Goal: Ask a question

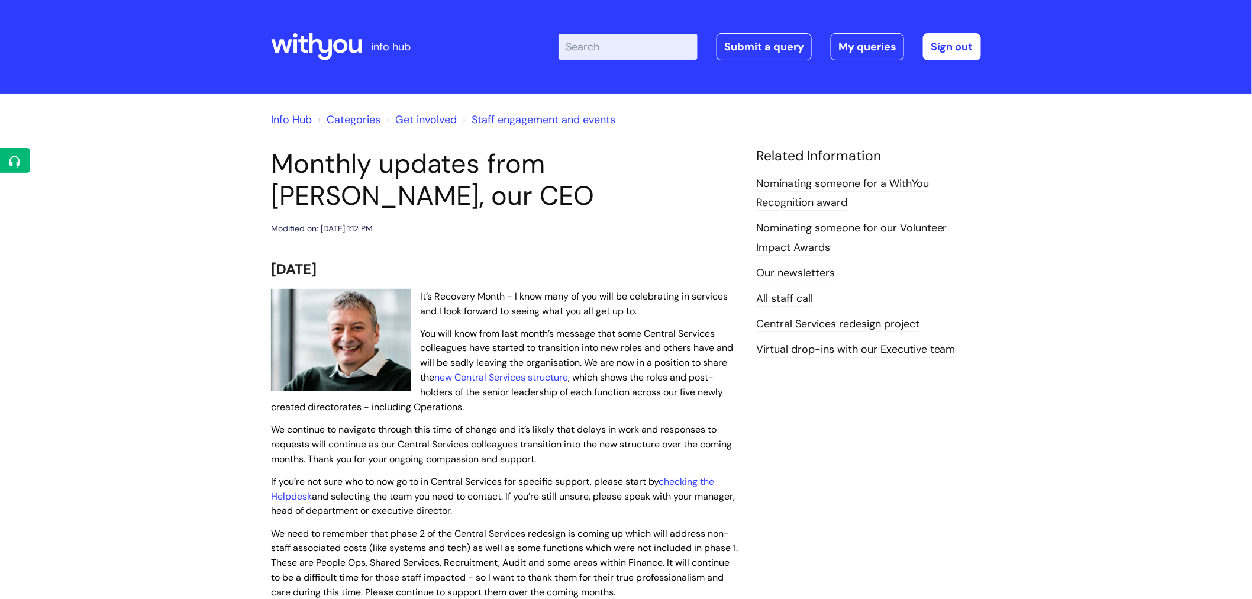
drag, startPoint x: 537, startPoint y: 287, endPoint x: 709, endPoint y: 400, distance: 205.9
click at [709, 400] on p "You will know from last month’s message that some Central Services colleagues h…" at bounding box center [504, 370] width 467 height 88
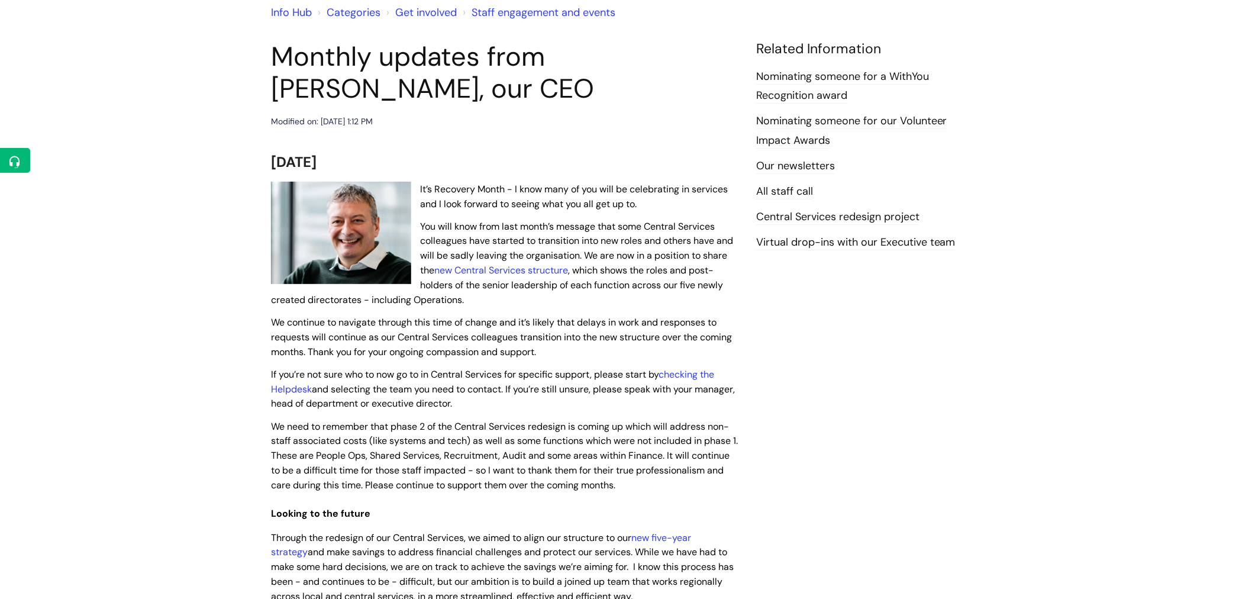
scroll to position [131, 0]
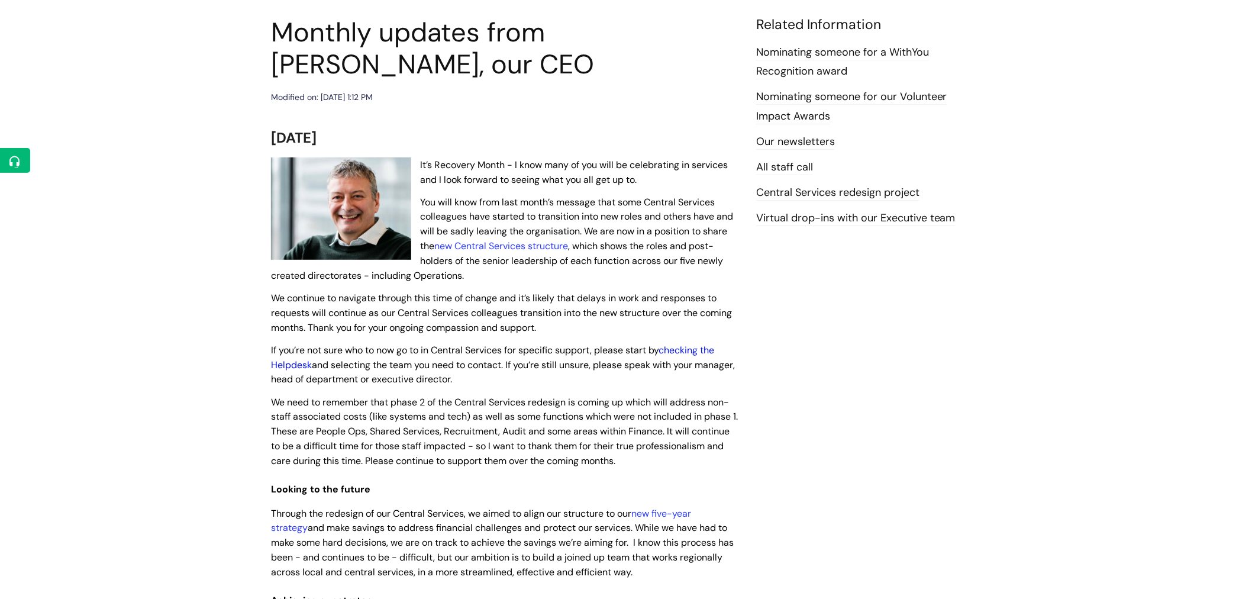
click at [697, 351] on link "checking the Helpdesk" at bounding box center [492, 357] width 443 height 27
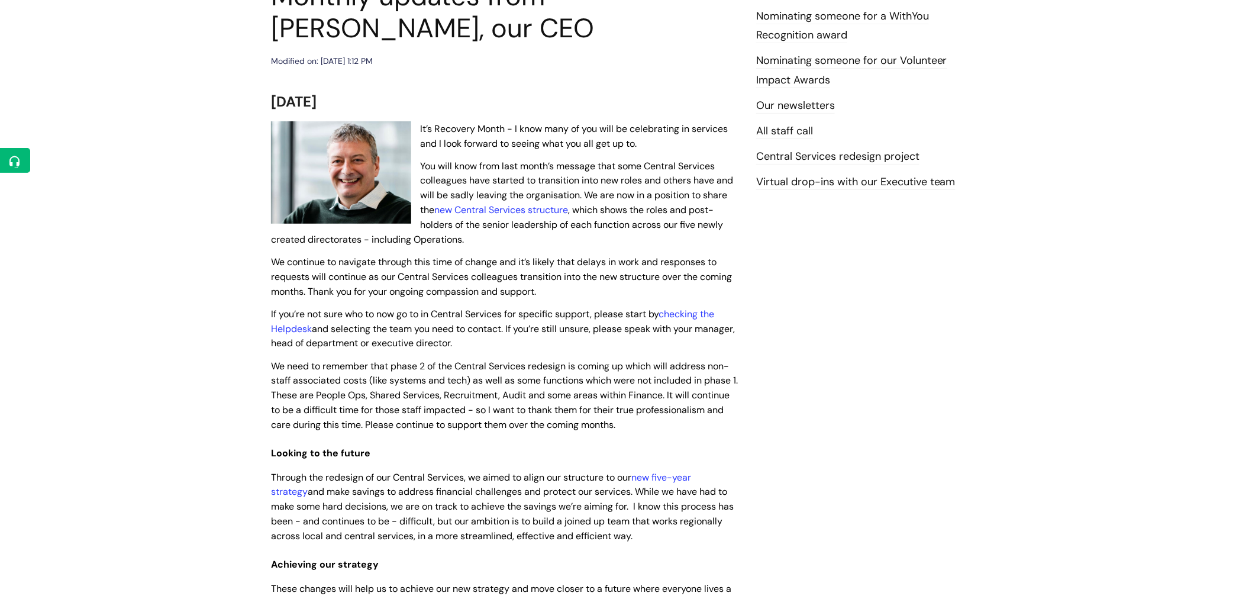
scroll to position [197, 0]
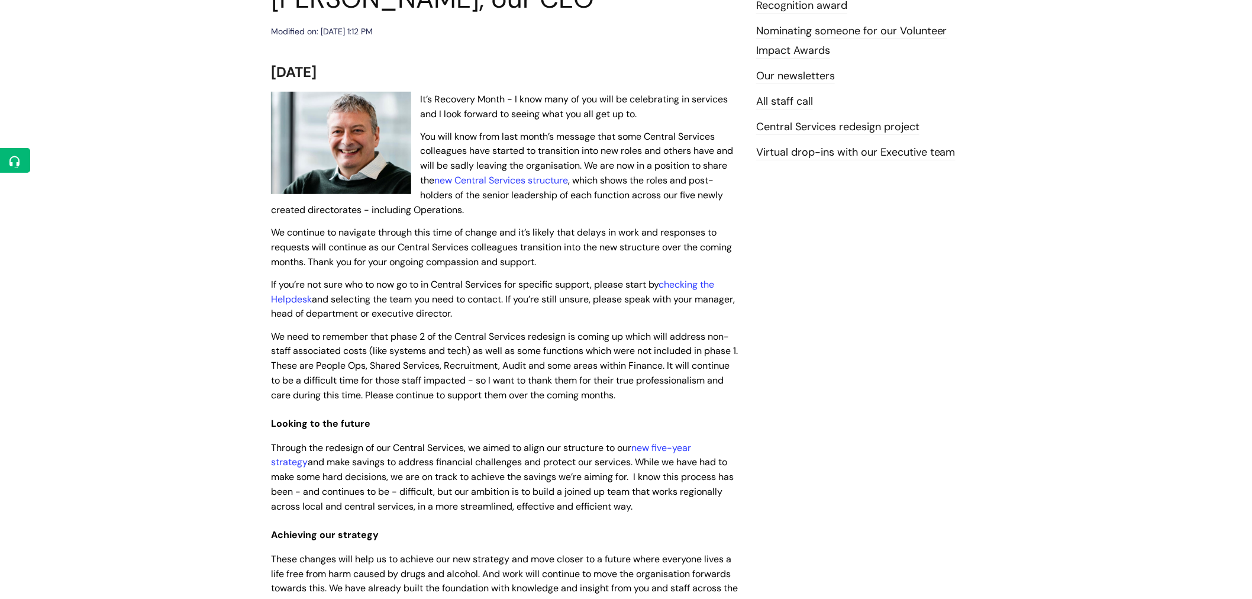
drag, startPoint x: 509, startPoint y: 316, endPoint x: 438, endPoint y: 297, distance: 74.0
click at [438, 297] on p "If you’re not sure who to now go to in Central Services for specific support, p…" at bounding box center [504, 299] width 467 height 44
click at [438, 297] on span "If you’re not sure who to now go to in Central Services for specific support, p…" at bounding box center [503, 299] width 464 height 42
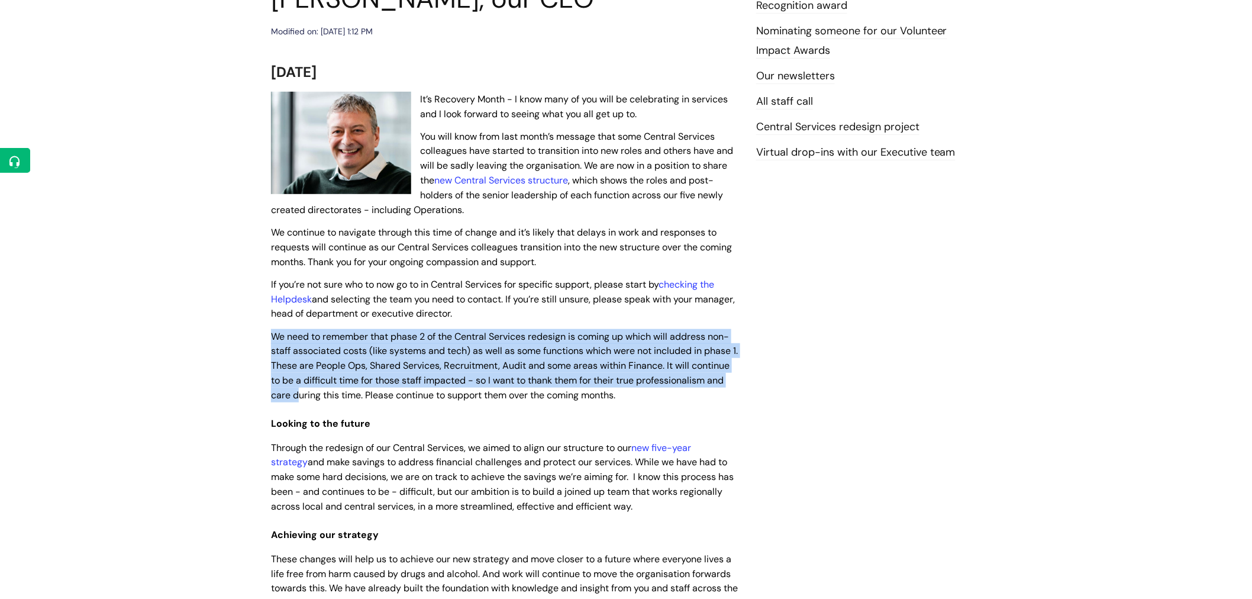
drag, startPoint x: 270, startPoint y: 338, endPoint x: 387, endPoint y: 391, distance: 128.7
click at [387, 391] on span "We need to remember that phase 2 of the Central Services redesign is coming up …" at bounding box center [504, 365] width 467 height 71
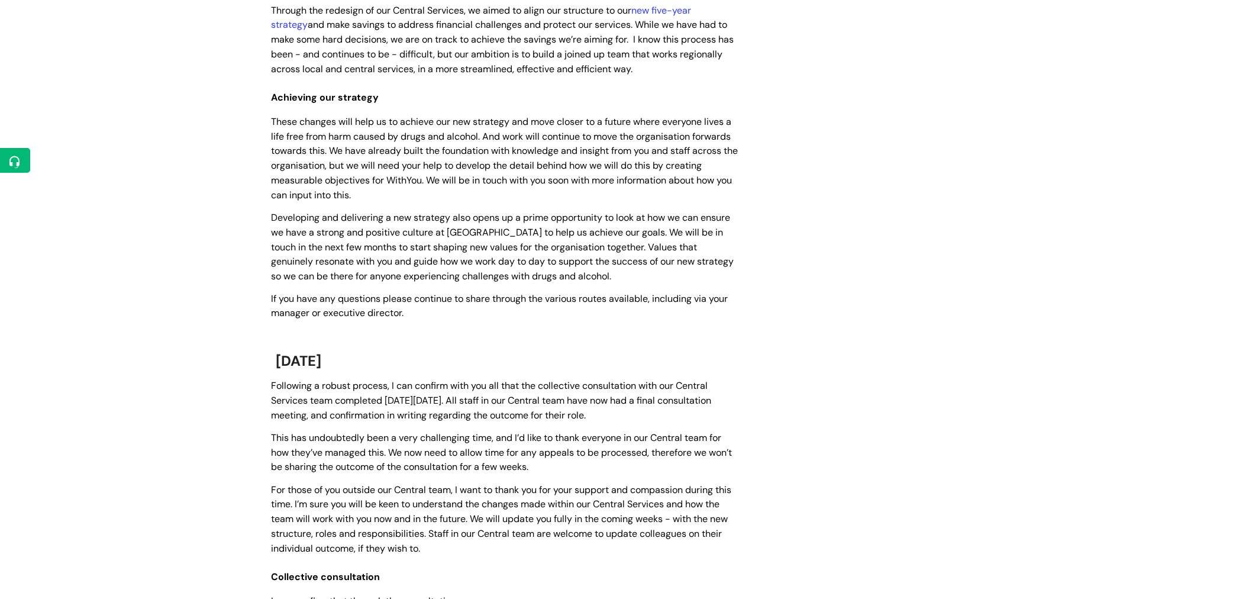
scroll to position [657, 0]
